Goal: Find specific page/section: Find specific page/section

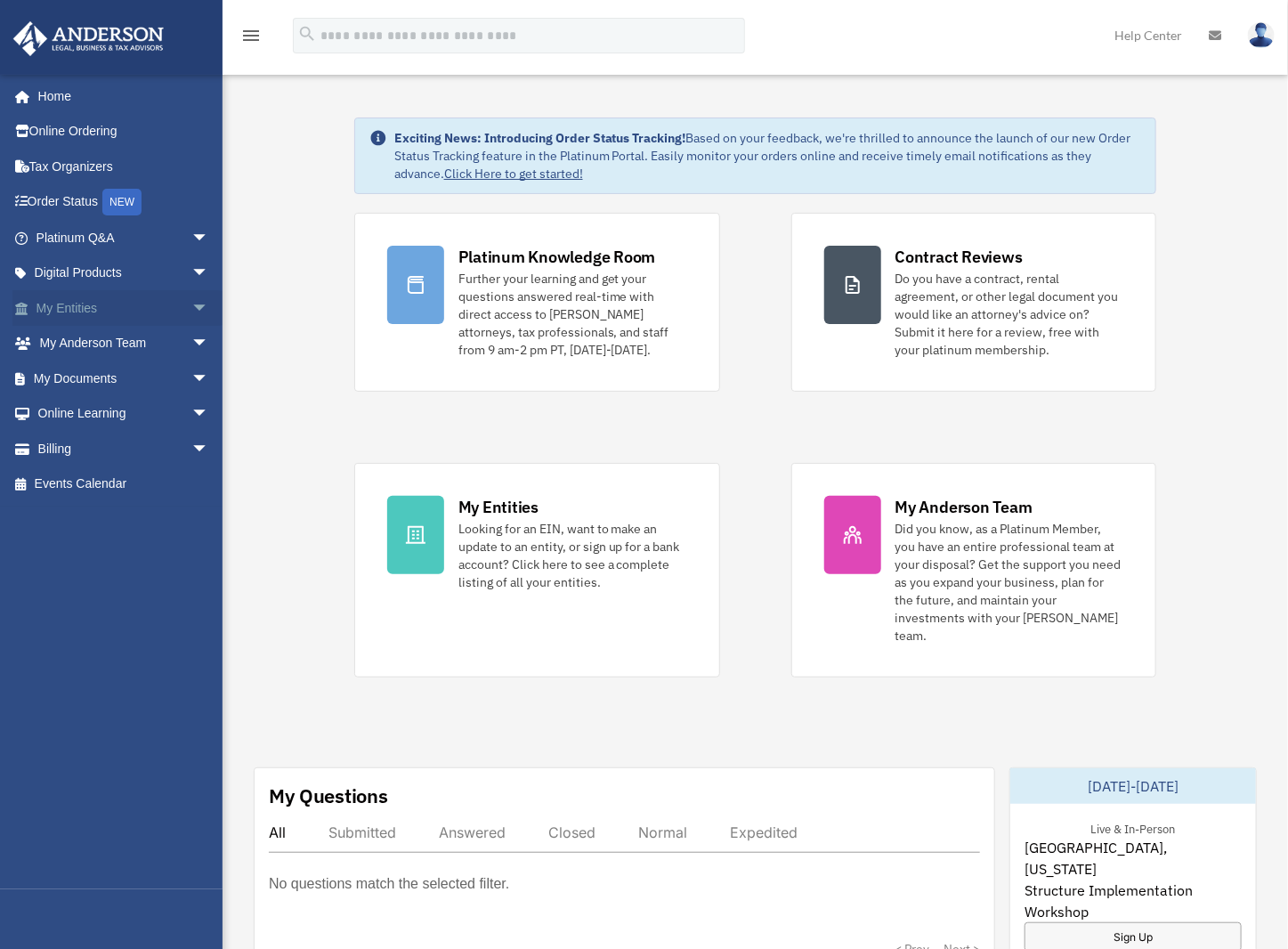
click at [82, 307] on link "My Entities arrow_drop_down" at bounding box center [124, 308] width 224 height 35
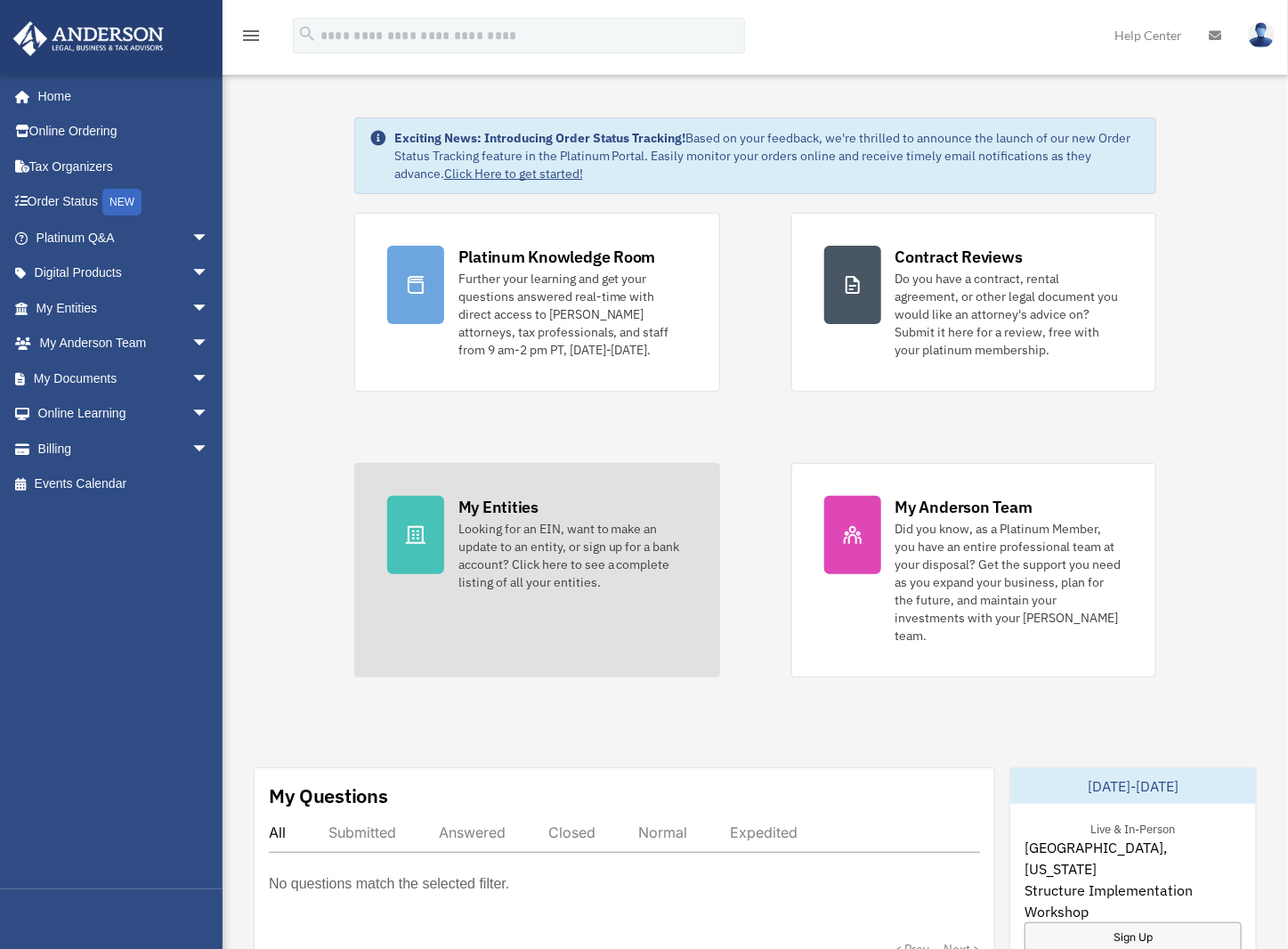
click at [514, 528] on div "Looking for an EIN, want to make an update to an entity, or sign up for a bank …" at bounding box center [572, 556] width 228 height 71
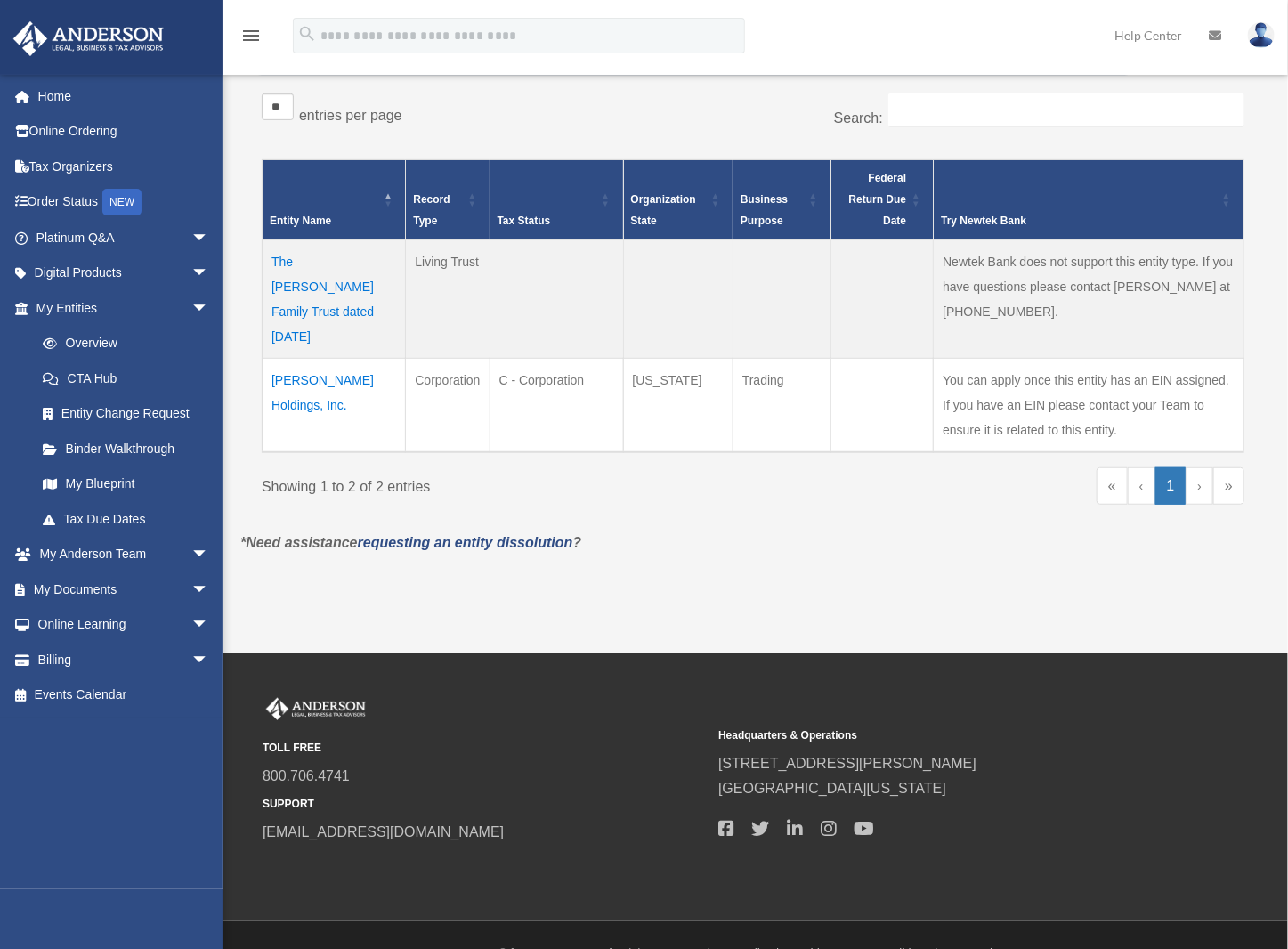
scroll to position [295, 0]
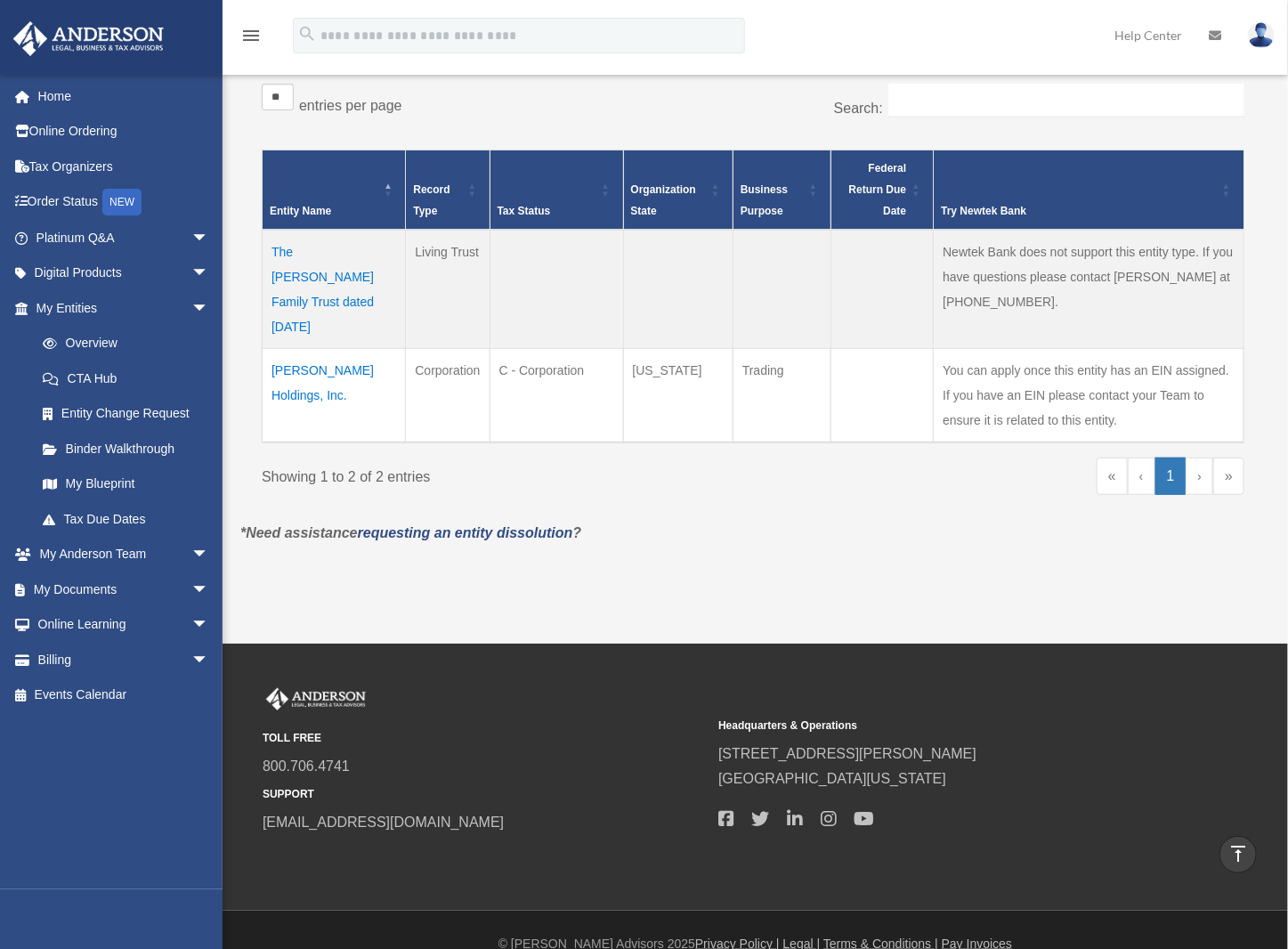
click at [313, 348] on td "Vold Holdings, Inc." at bounding box center [335, 394] width 144 height 94
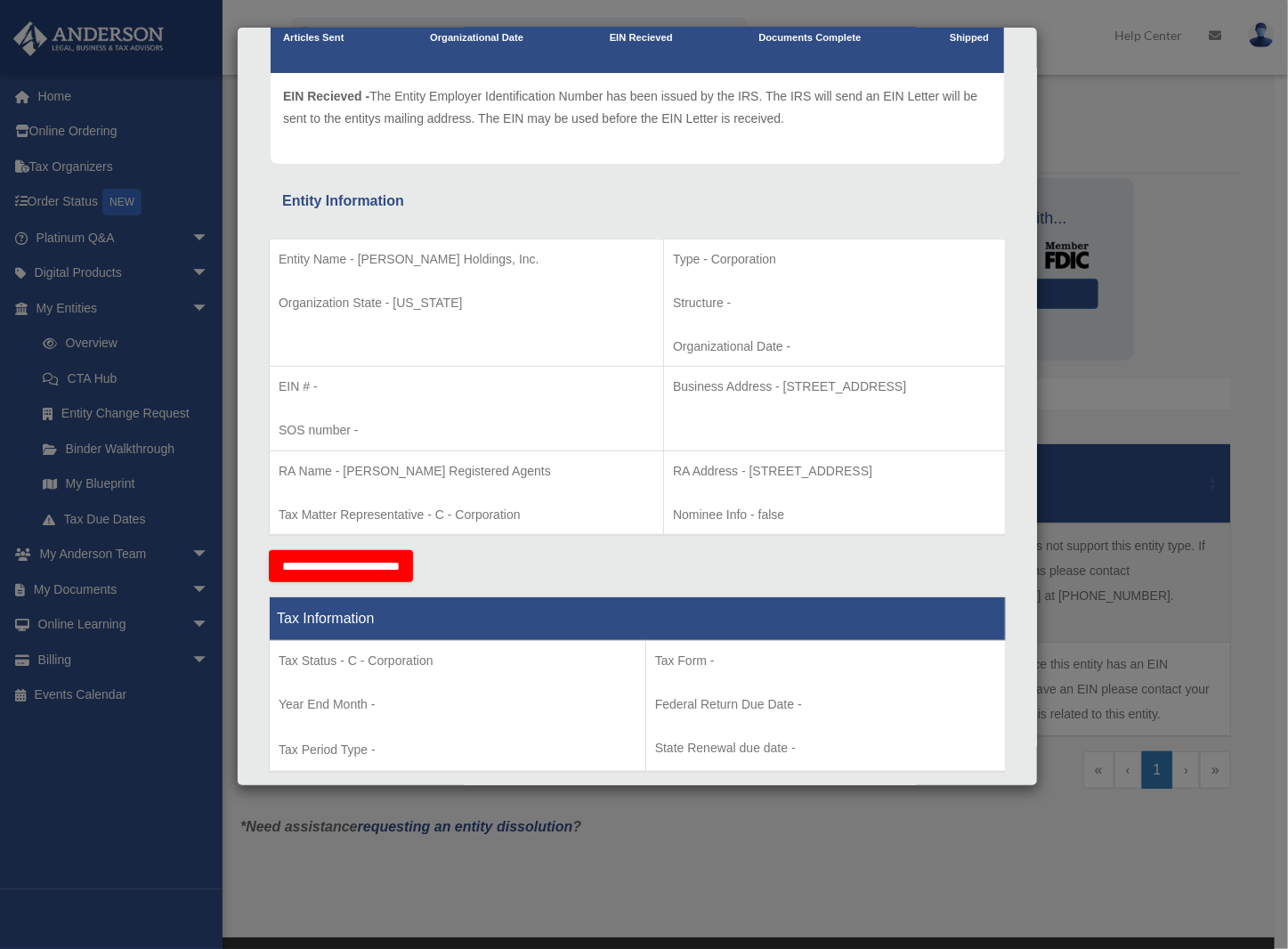
scroll to position [0, 0]
